Goal: Check status

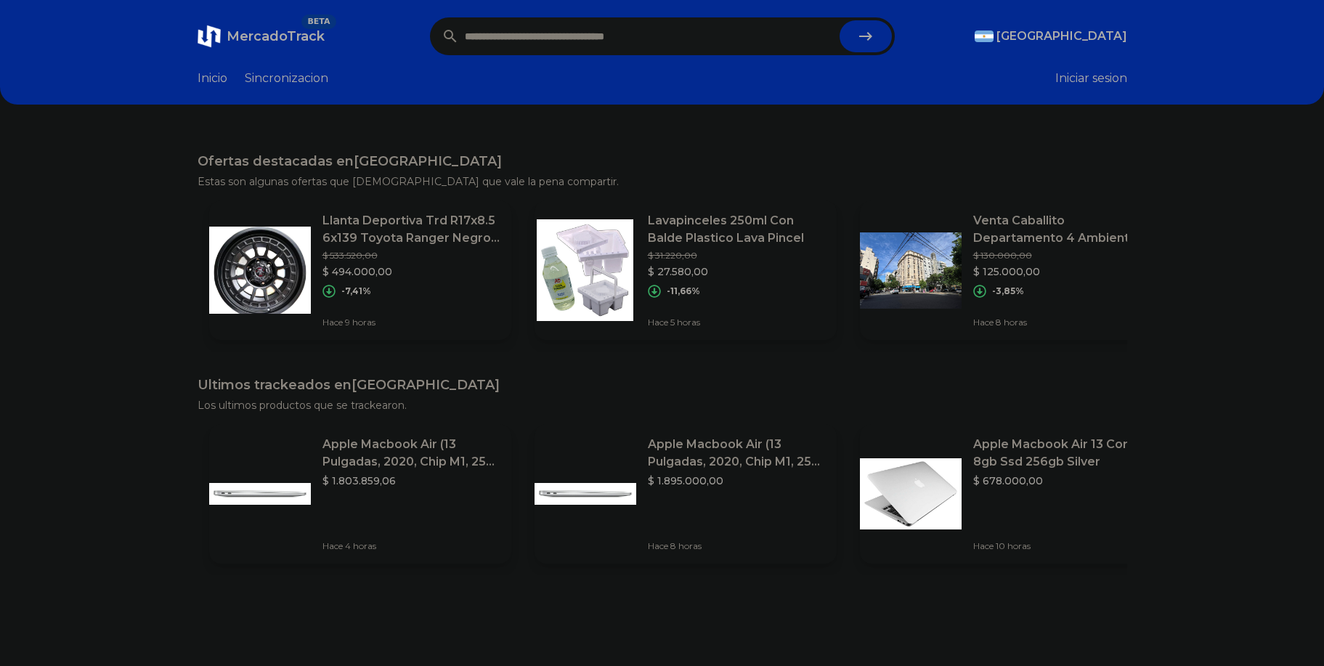
click at [545, 40] on input "text" at bounding box center [649, 36] width 369 height 32
paste input "**********"
click at [845, 20] on button "submit" at bounding box center [871, 36] width 52 height 32
type input "**********"
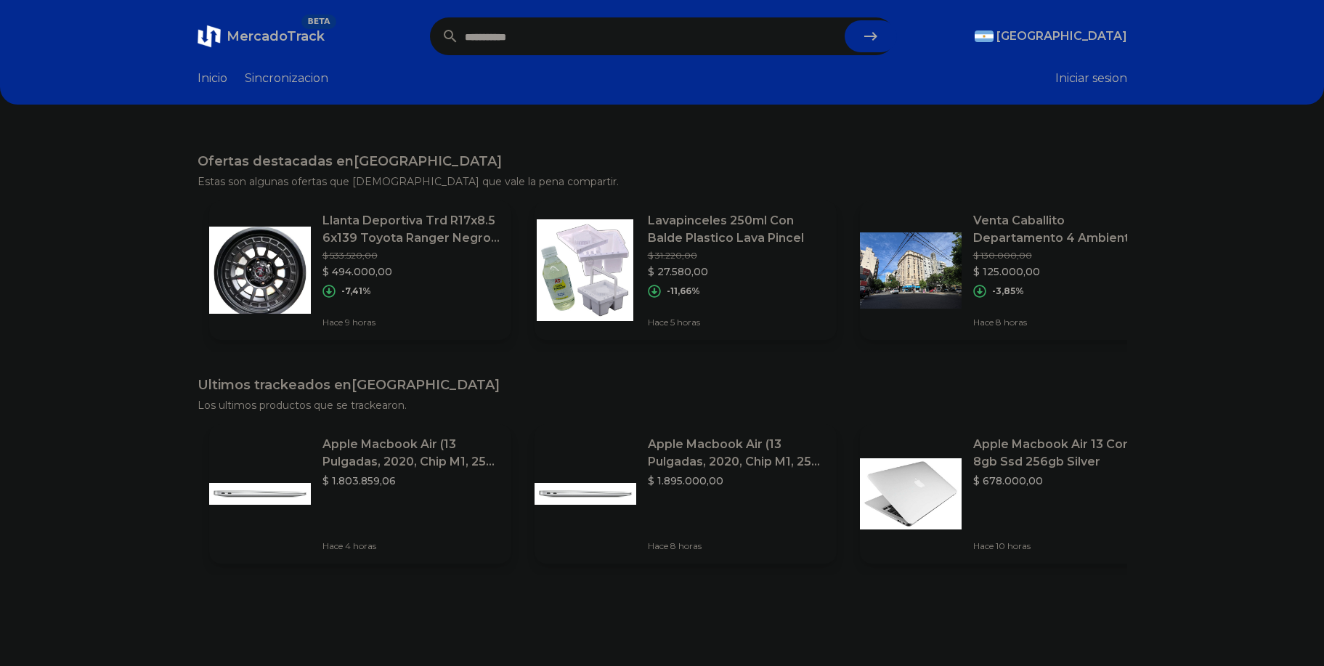
scroll to position [0, 0]
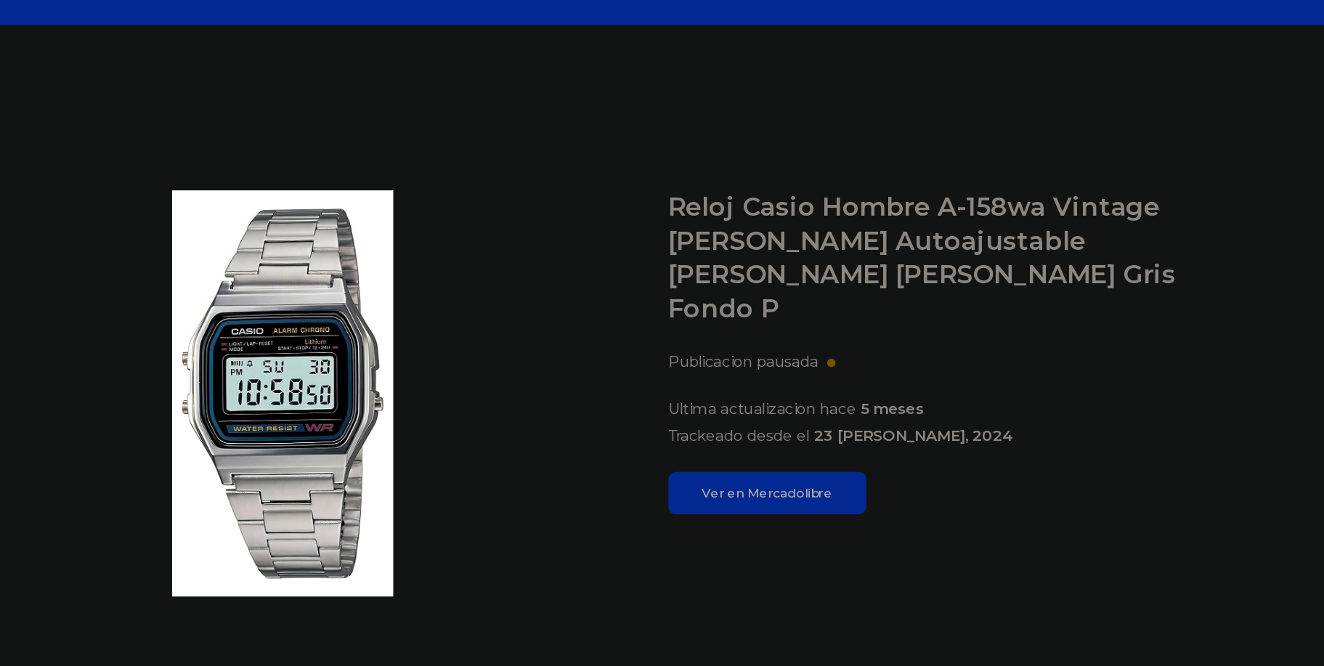
click at [863, 328] on div "Publicacion pausada" at bounding box center [950, 335] width 354 height 15
drag, startPoint x: 863, startPoint y: 272, endPoint x: 935, endPoint y: 277, distance: 72.1
click at [935, 328] on div "Publicacion pausada" at bounding box center [950, 335] width 354 height 15
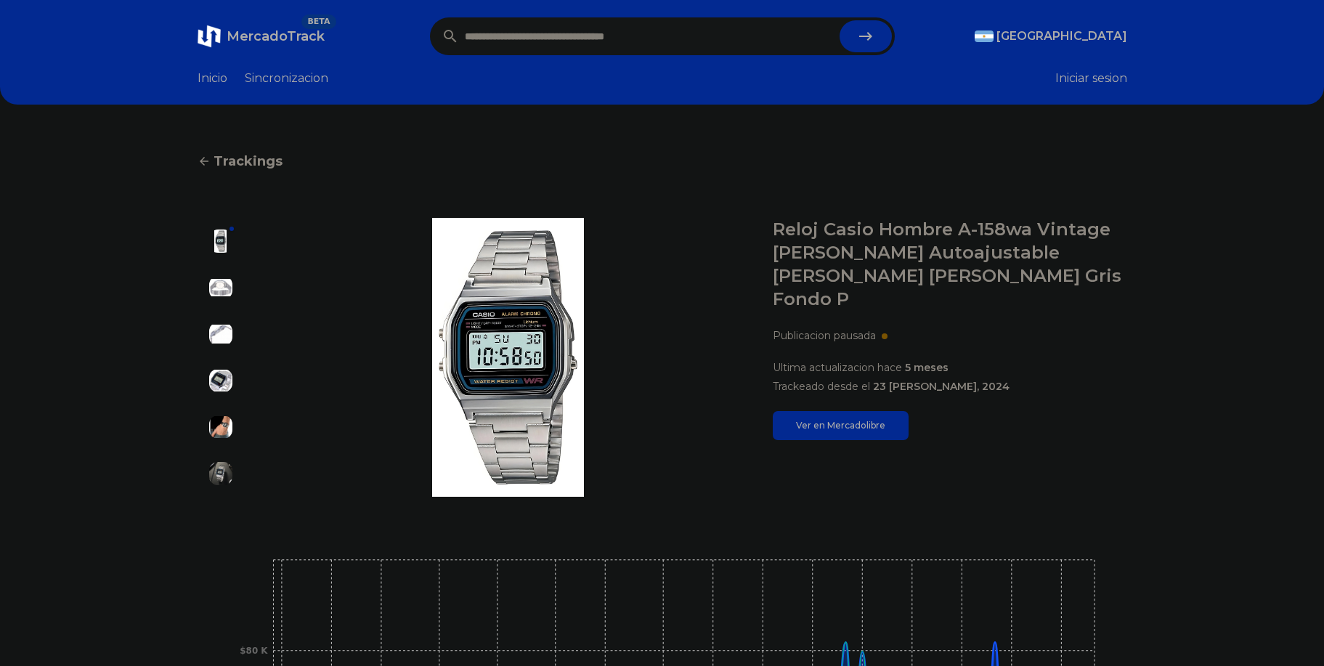
click at [257, 37] on span "MercadoTrack" at bounding box center [276, 36] width 98 height 16
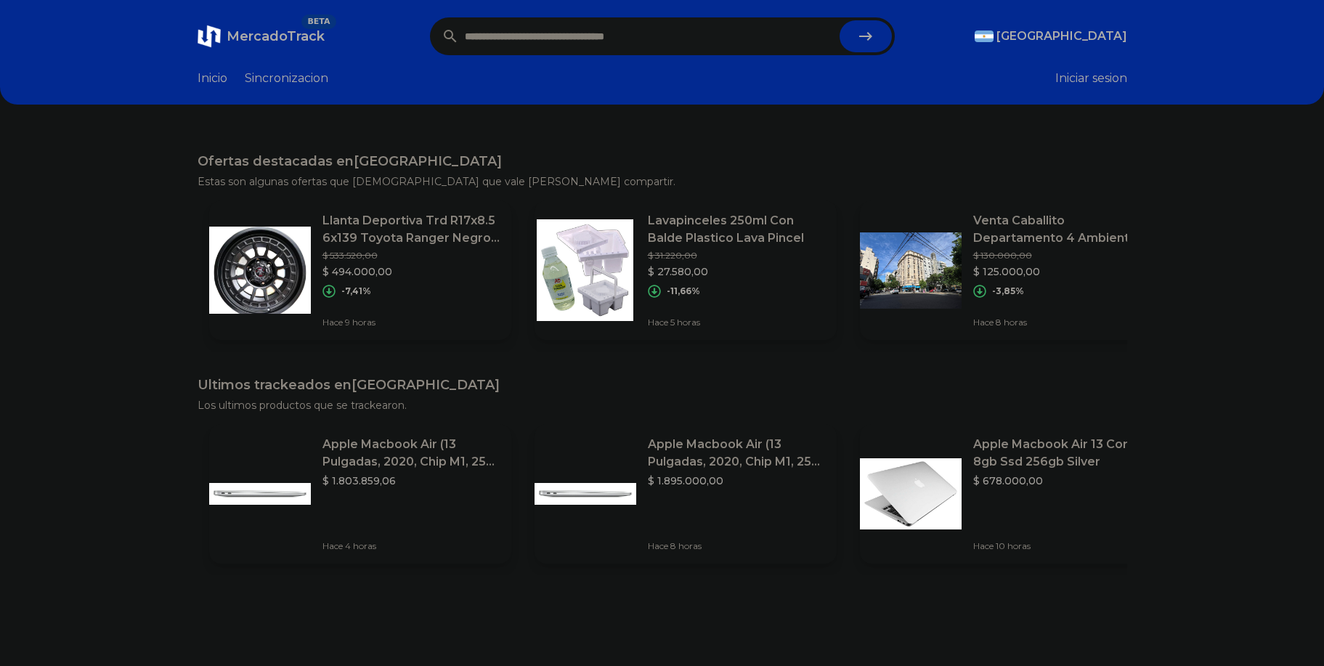
click at [237, 88] on header "MercadoTrack BETA [GEOGRAPHIC_DATA] [GEOGRAPHIC_DATA] [GEOGRAPHIC_DATA] [GEOGRA…" at bounding box center [662, 52] width 1324 height 105
click at [252, 81] on header "MercadoTrack BETA [GEOGRAPHIC_DATA] [GEOGRAPHIC_DATA] [GEOGRAPHIC_DATA] [GEOGRA…" at bounding box center [662, 52] width 1324 height 105
click at [263, 76] on link "Sincronizacion" at bounding box center [287, 78] width 84 height 17
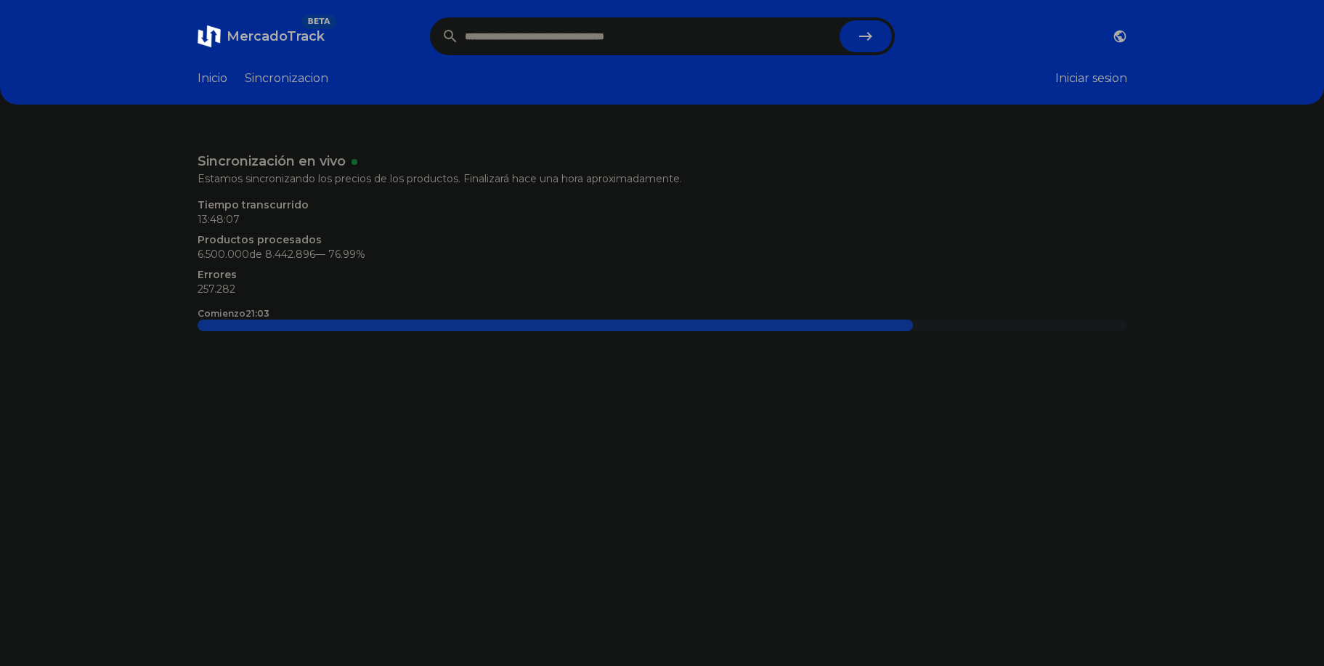
click at [199, 282] on p "257.282" at bounding box center [663, 289] width 930 height 15
drag, startPoint x: 199, startPoint y: 250, endPoint x: 280, endPoint y: 247, distance: 81.4
click at [280, 282] on p "257.282" at bounding box center [663, 289] width 930 height 15
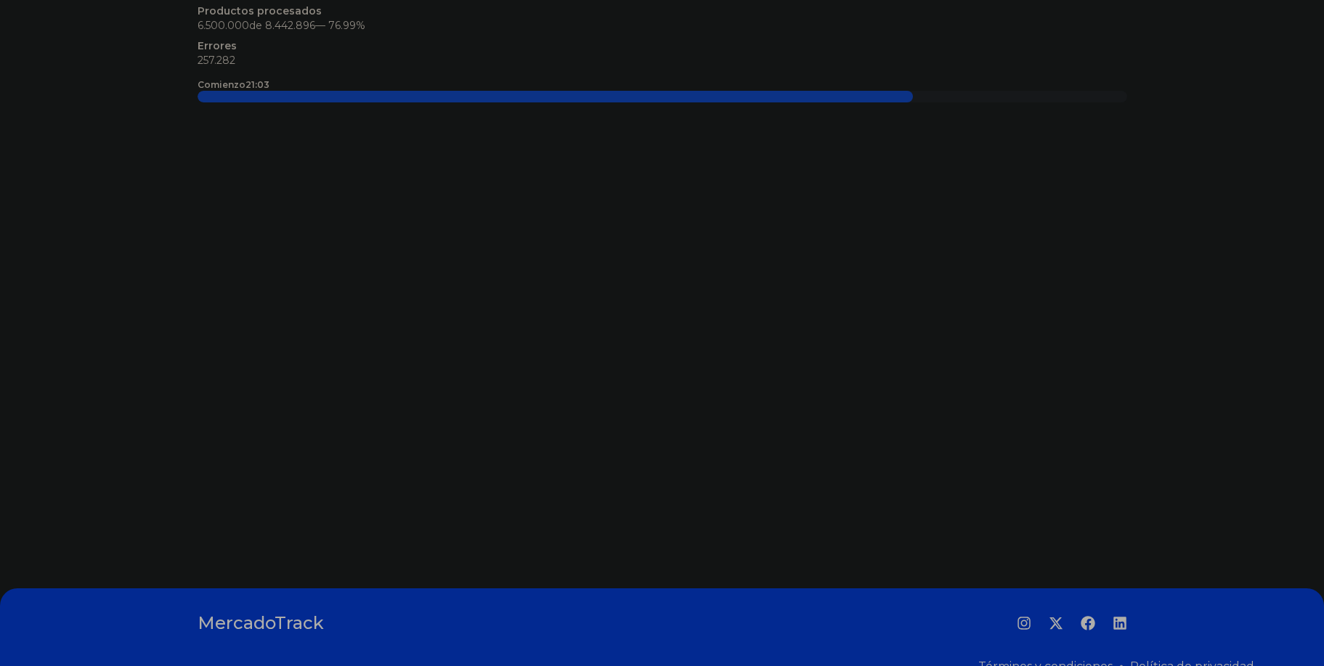
click at [1116, 617] on icon "LinkedIn" at bounding box center [1119, 623] width 13 height 13
click at [1091, 616] on icon "Facebook" at bounding box center [1088, 623] width 14 height 14
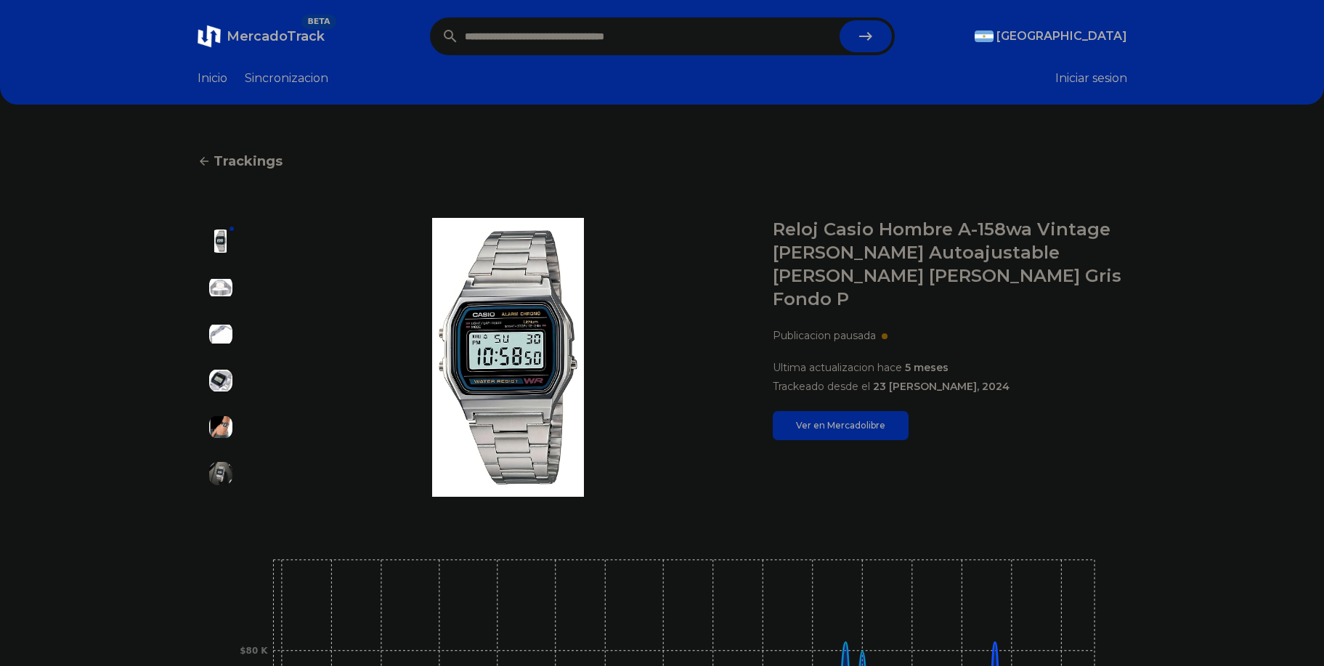
scroll to position [309, 0]
